Goal: Task Accomplishment & Management: Use online tool/utility

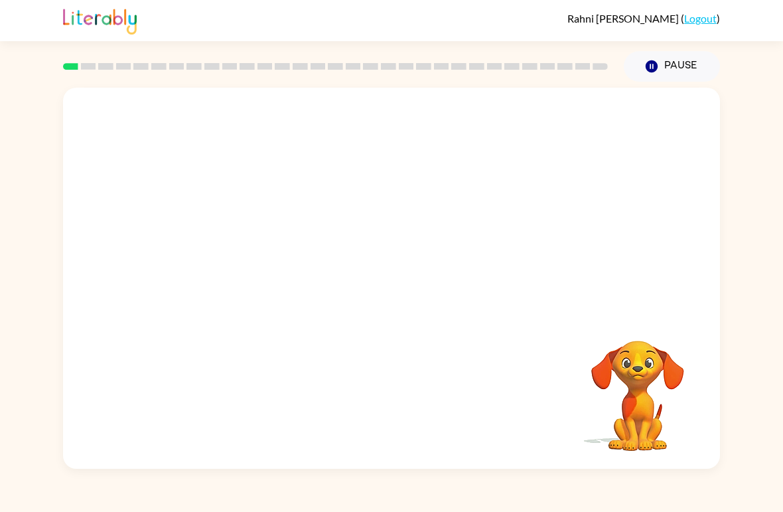
click at [355, 211] on video "Your browser must support playing .mp4 files to use Literably. Please try using…" at bounding box center [391, 200] width 657 height 225
click at [354, 214] on video "Your browser must support playing .mp4 files to use Literably. Please try using…" at bounding box center [391, 200] width 657 height 225
click at [737, 459] on div "Your browser must support playing .mp4 files to use Literably. Please try using…" at bounding box center [391, 275] width 783 height 387
click at [449, 280] on div at bounding box center [391, 278] width 657 height 381
click at [395, 295] on icon "button" at bounding box center [391, 284] width 23 height 23
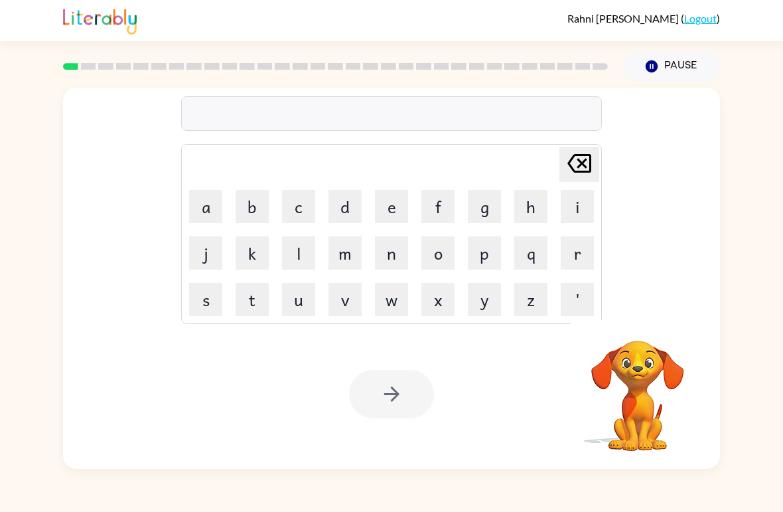
click at [633, 377] on video "Your browser must support playing .mp4 files to use Literably. Please try using…" at bounding box center [638, 386] width 133 height 133
click at [420, 395] on div at bounding box center [391, 394] width 85 height 48
click at [587, 145] on div "[PERSON_NAME] last character input a b c d e f g h i j k l m n o p q r s t u v …" at bounding box center [391, 234] width 421 height 180
click at [258, 204] on button "b" at bounding box center [252, 206] width 33 height 33
click at [437, 250] on button "o" at bounding box center [438, 252] width 33 height 33
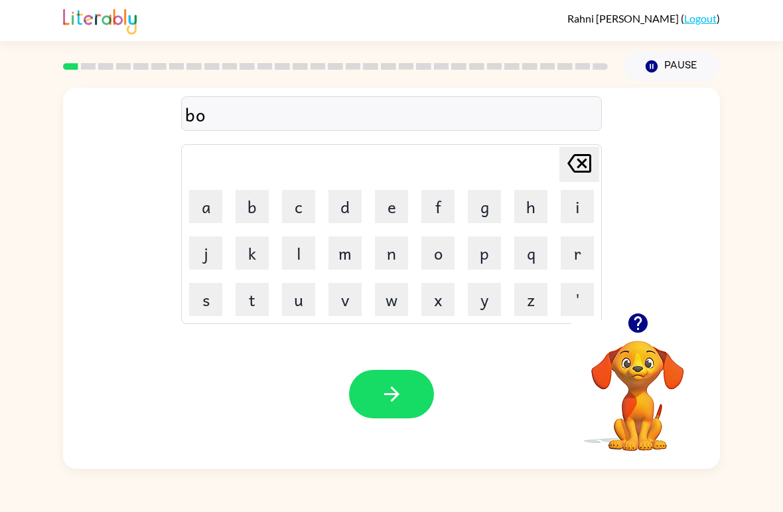
click at [581, 258] on button "r" at bounding box center [577, 252] width 33 height 33
click at [353, 204] on button "d" at bounding box center [345, 206] width 33 height 33
click at [392, 210] on button "e" at bounding box center [391, 206] width 33 height 33
click at [583, 252] on button "r" at bounding box center [577, 252] width 33 height 33
click at [390, 388] on icon "button" at bounding box center [391, 393] width 23 height 23
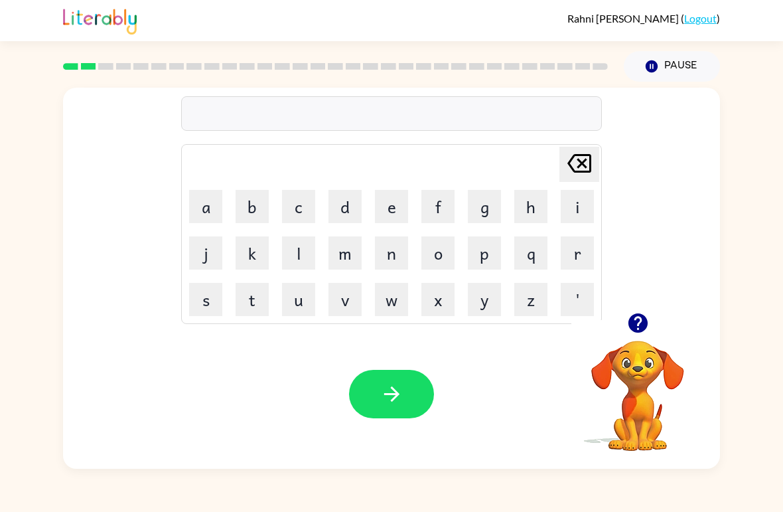
click at [639, 318] on icon "button" at bounding box center [638, 322] width 23 height 23
click at [303, 212] on button "c" at bounding box center [298, 206] width 33 height 33
click at [442, 266] on button "o" at bounding box center [438, 252] width 33 height 33
click at [298, 300] on button "u" at bounding box center [298, 299] width 33 height 33
click at [395, 254] on button "n" at bounding box center [391, 252] width 33 height 33
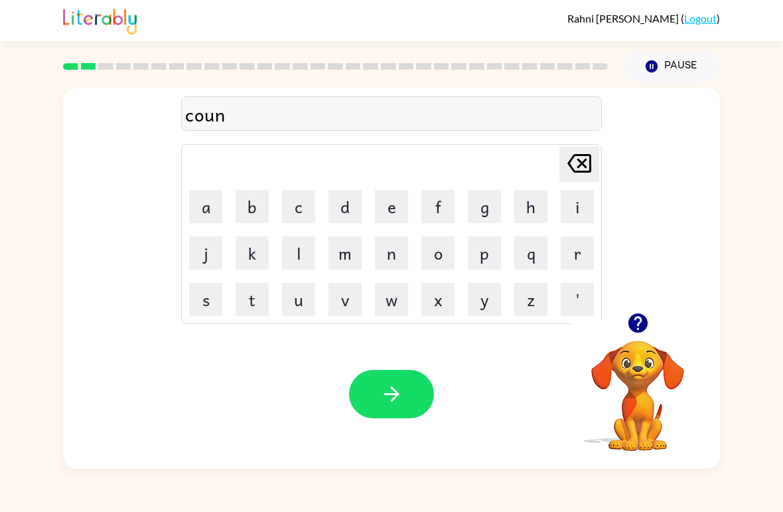
click at [263, 283] on button "t" at bounding box center [252, 299] width 33 height 33
click at [404, 384] on button "button" at bounding box center [391, 394] width 85 height 48
click at [647, 310] on button "button" at bounding box center [638, 323] width 34 height 34
click at [647, 310] on div "[PERSON_NAME] last character input a b c d e f g h i j k l m n o p q r s t u v …" at bounding box center [391, 200] width 657 height 225
click at [297, 268] on button "l" at bounding box center [298, 252] width 33 height 33
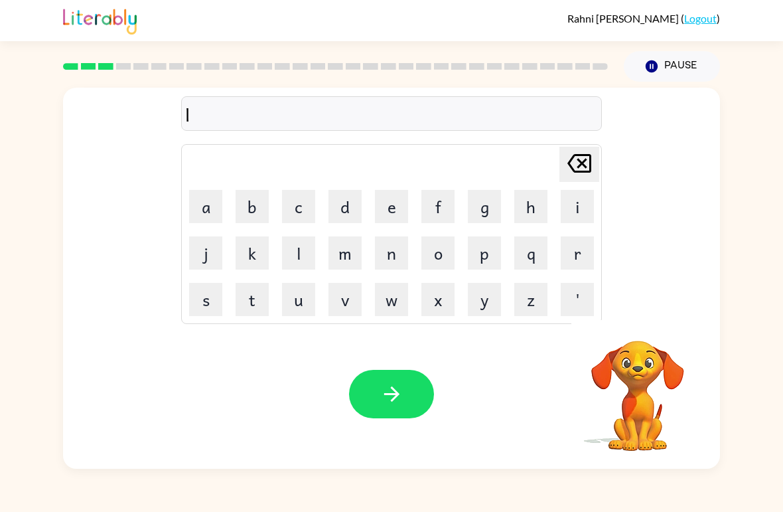
click at [443, 256] on button "o" at bounding box center [438, 252] width 33 height 33
click at [303, 212] on button "c" at bounding box center [298, 206] width 33 height 33
click at [208, 206] on button "a" at bounding box center [205, 206] width 33 height 33
click at [256, 307] on button "t" at bounding box center [252, 299] width 33 height 33
click at [390, 380] on button "button" at bounding box center [391, 394] width 85 height 48
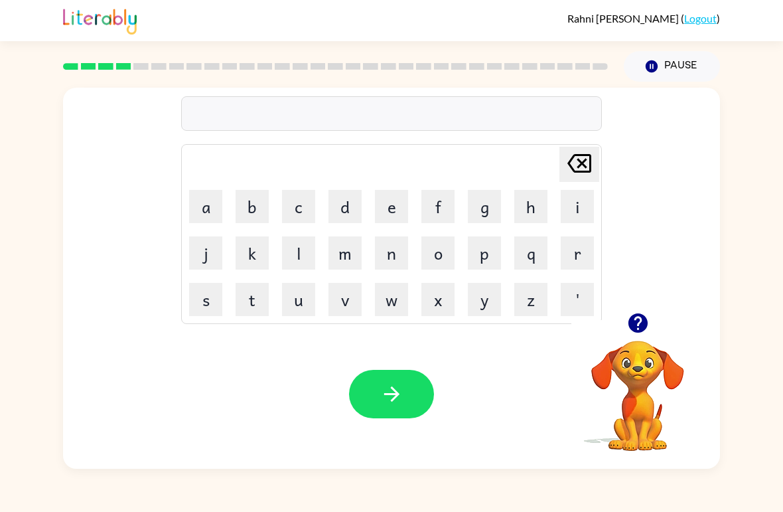
click at [329, 315] on button "v" at bounding box center [345, 299] width 33 height 33
click at [591, 174] on icon "[PERSON_NAME] last character input" at bounding box center [580, 163] width 32 height 32
click at [631, 330] on icon "button" at bounding box center [637, 322] width 19 height 19
click at [250, 306] on button "t" at bounding box center [252, 299] width 33 height 33
click at [396, 302] on button "w" at bounding box center [391, 299] width 33 height 33
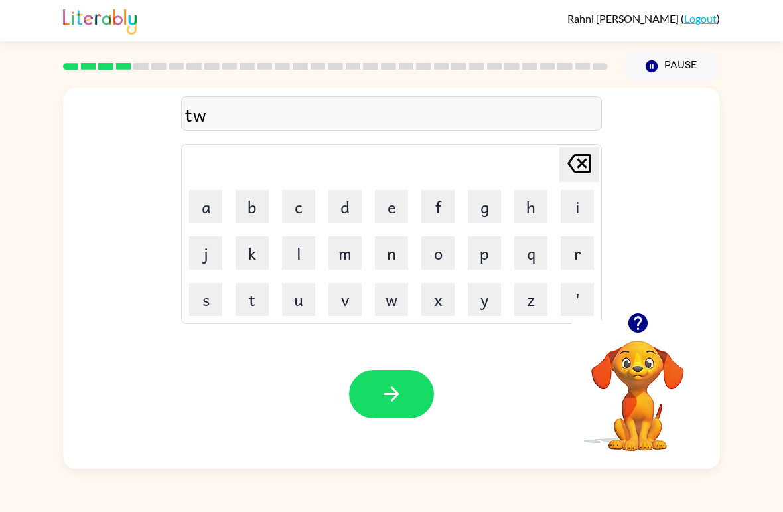
click at [564, 208] on button "i" at bounding box center [577, 206] width 33 height 33
click at [408, 256] on button "n" at bounding box center [391, 252] width 33 height 33
click at [376, 372] on button "button" at bounding box center [391, 394] width 85 height 48
click at [630, 353] on video "Your browser must support playing .mp4 files to use Literably. Please try using…" at bounding box center [638, 386] width 133 height 133
click at [643, 315] on icon "button" at bounding box center [638, 322] width 23 height 23
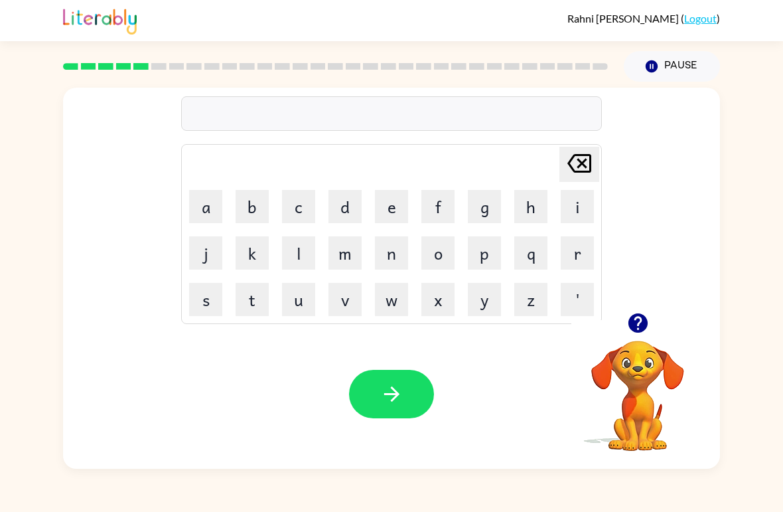
click at [639, 323] on icon "button" at bounding box center [638, 322] width 23 height 23
click at [391, 253] on button "n" at bounding box center [391, 252] width 33 height 33
click at [437, 253] on button "o" at bounding box center [438, 252] width 33 height 33
click at [582, 155] on icon at bounding box center [580, 163] width 24 height 19
click at [392, 211] on button "e" at bounding box center [391, 206] width 33 height 33
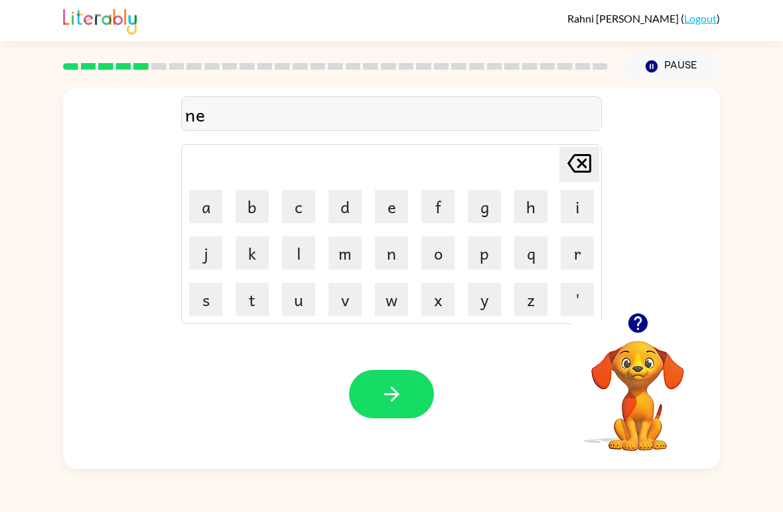
click at [574, 256] on button "r" at bounding box center [577, 252] width 33 height 33
click at [307, 256] on button "l" at bounding box center [298, 252] width 33 height 33
click at [495, 301] on button "y" at bounding box center [484, 299] width 33 height 33
click at [575, 159] on icon "[PERSON_NAME] last character input" at bounding box center [580, 163] width 32 height 32
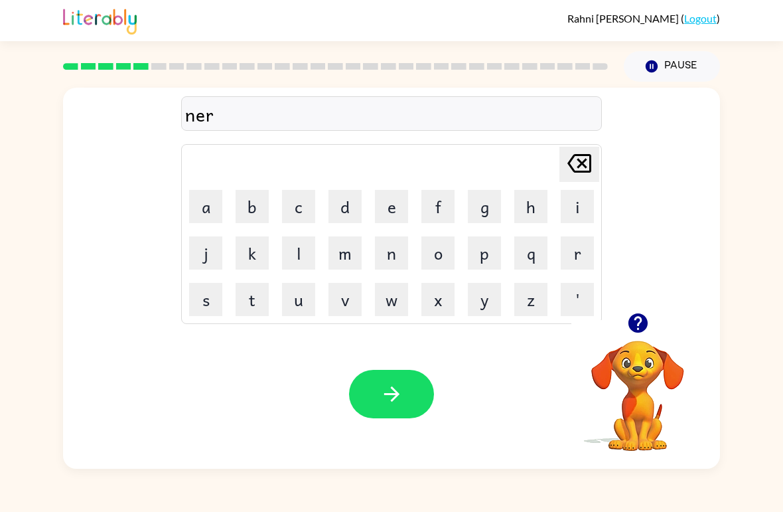
click at [578, 166] on icon "[PERSON_NAME] last character input" at bounding box center [580, 163] width 32 height 32
click at [300, 253] on button "l" at bounding box center [298, 252] width 33 height 33
click at [580, 256] on button "r" at bounding box center [577, 252] width 33 height 33
click at [478, 301] on button "y" at bounding box center [484, 299] width 33 height 33
click at [591, 157] on icon at bounding box center [580, 163] width 24 height 19
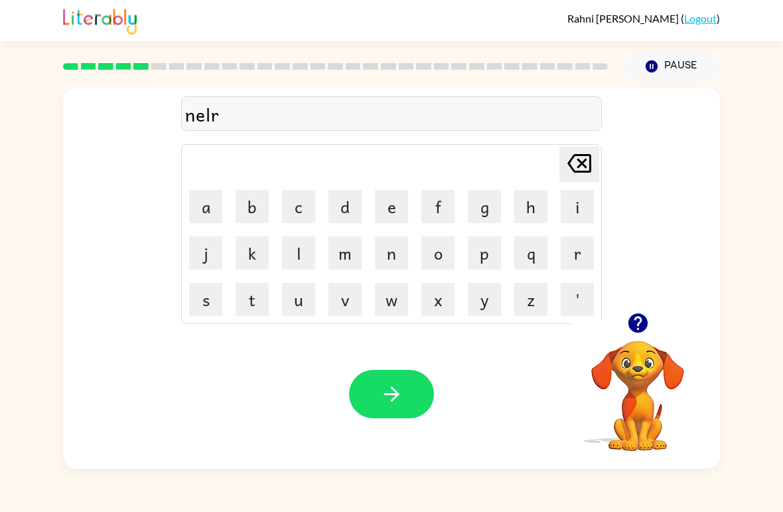
click at [591, 157] on icon at bounding box center [580, 163] width 24 height 19
click at [591, 158] on icon at bounding box center [580, 163] width 24 height 19
click at [595, 152] on button "[PERSON_NAME] last character input" at bounding box center [580, 164] width 40 height 35
click at [400, 212] on button "e" at bounding box center [391, 206] width 33 height 33
click at [198, 207] on button "a" at bounding box center [205, 206] width 33 height 33
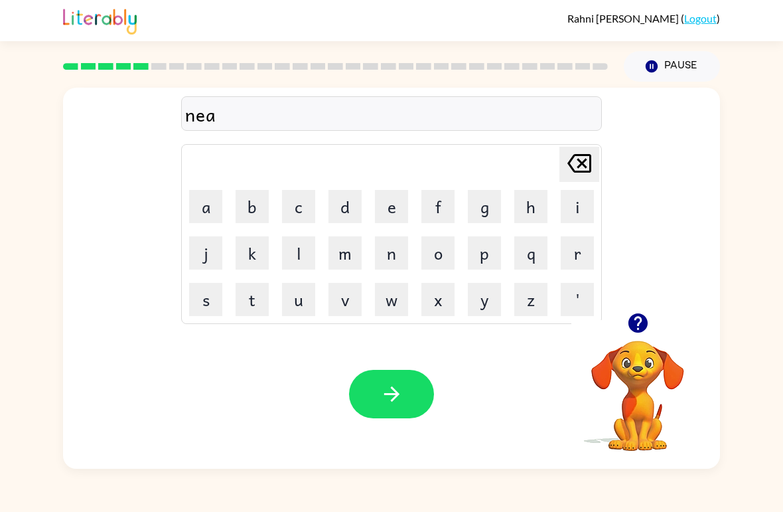
click at [582, 260] on button "r" at bounding box center [577, 252] width 33 height 33
click at [307, 247] on button "l" at bounding box center [298, 252] width 33 height 33
click at [488, 297] on button "y" at bounding box center [484, 299] width 33 height 33
click at [370, 383] on button "button" at bounding box center [391, 394] width 85 height 48
click at [254, 210] on button "b" at bounding box center [252, 206] width 33 height 33
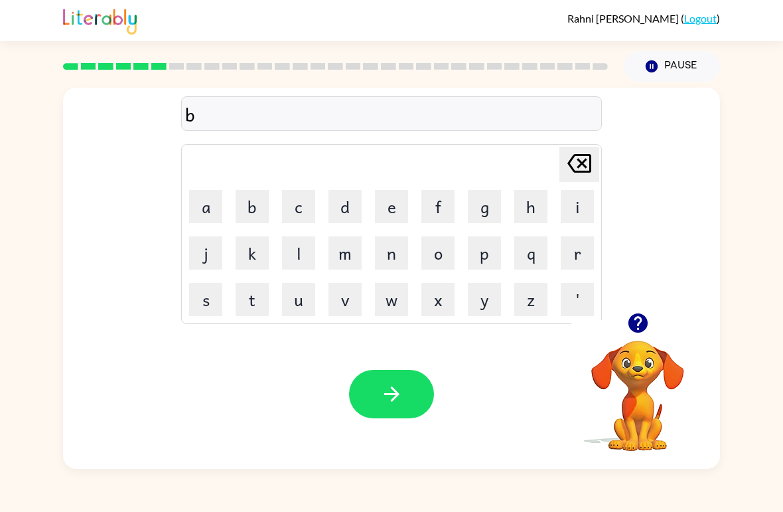
click at [389, 214] on button "e" at bounding box center [391, 206] width 33 height 33
click at [581, 206] on button "i" at bounding box center [577, 206] width 33 height 33
click at [530, 205] on button "h" at bounding box center [530, 206] width 33 height 33
click at [575, 166] on icon "[PERSON_NAME] last character input" at bounding box center [580, 163] width 32 height 32
click at [574, 165] on icon "[PERSON_NAME] last character input" at bounding box center [580, 163] width 32 height 32
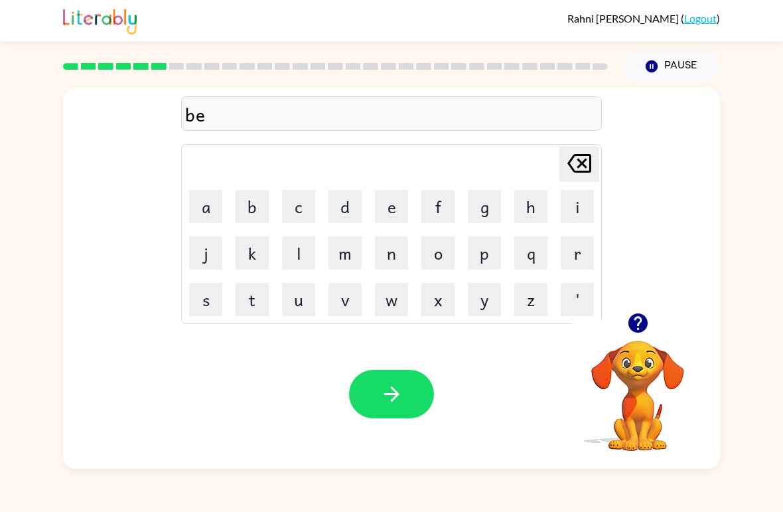
click at [534, 205] on button "h" at bounding box center [530, 206] width 33 height 33
click at [581, 208] on button "i" at bounding box center [577, 206] width 33 height 33
click at [398, 263] on button "n" at bounding box center [391, 252] width 33 height 33
click at [352, 211] on button "d" at bounding box center [345, 206] width 33 height 33
click at [377, 390] on button "button" at bounding box center [391, 394] width 85 height 48
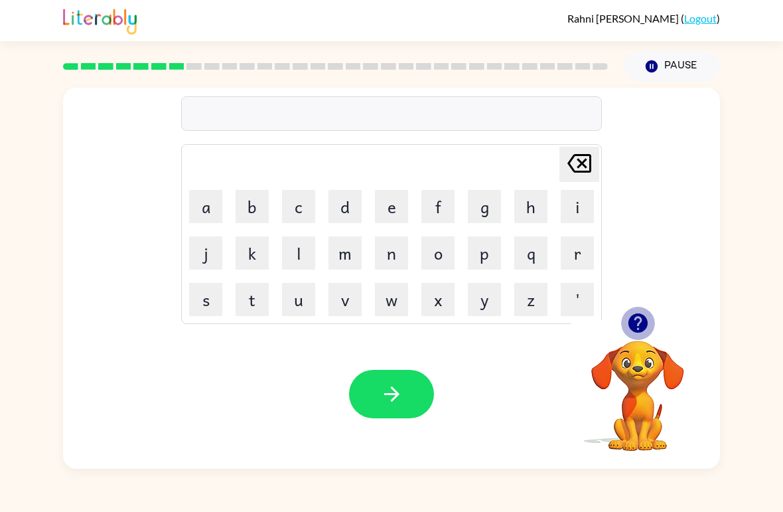
click at [639, 323] on icon "button" at bounding box center [638, 322] width 23 height 23
click at [641, 317] on icon "button" at bounding box center [637, 322] width 19 height 19
